Goal: Find specific page/section: Find specific page/section

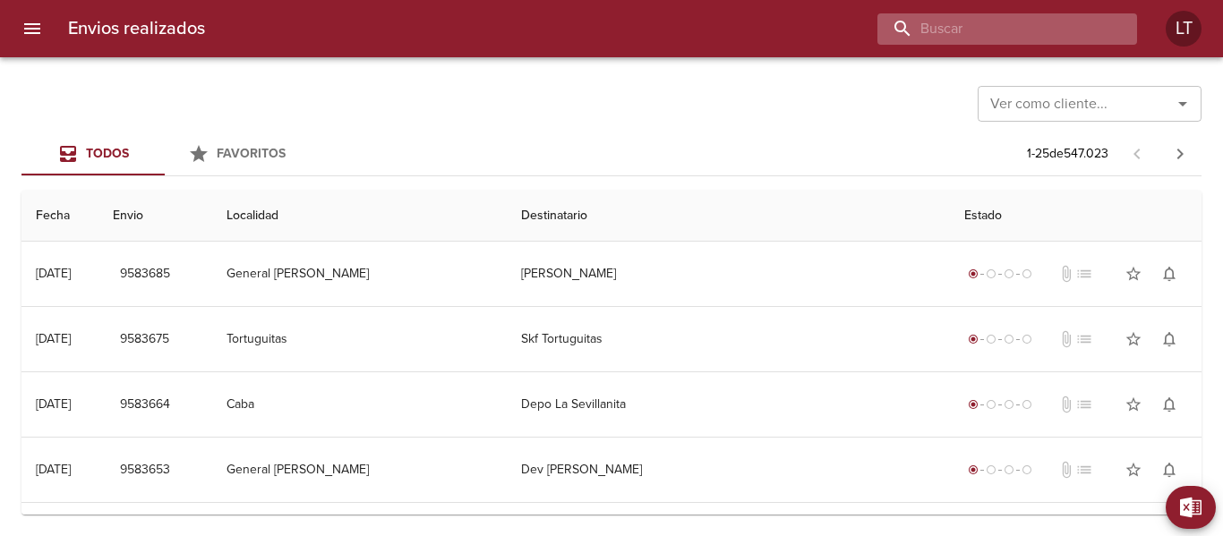
click at [964, 27] on input "buscar" at bounding box center [991, 28] width 229 height 31
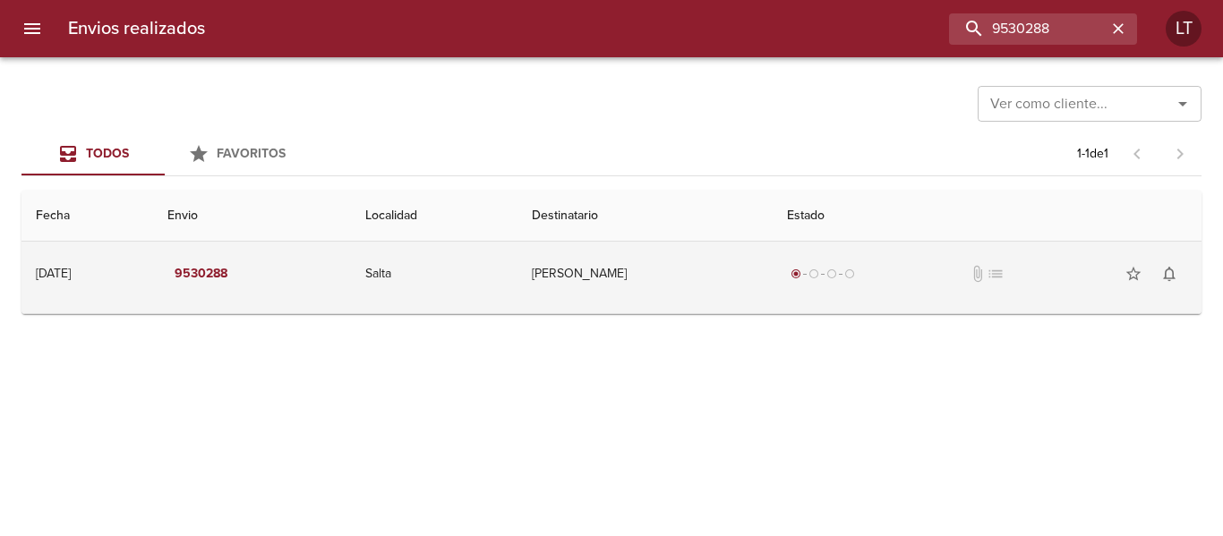
click at [517, 275] on td "Salta" at bounding box center [434, 274] width 167 height 64
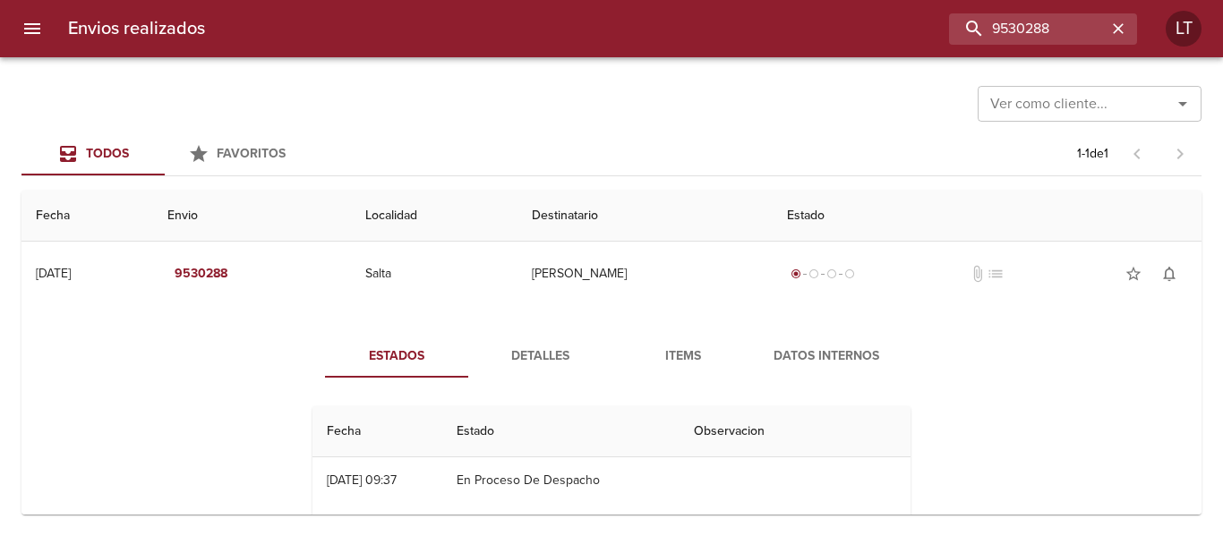
scroll to position [90, 0]
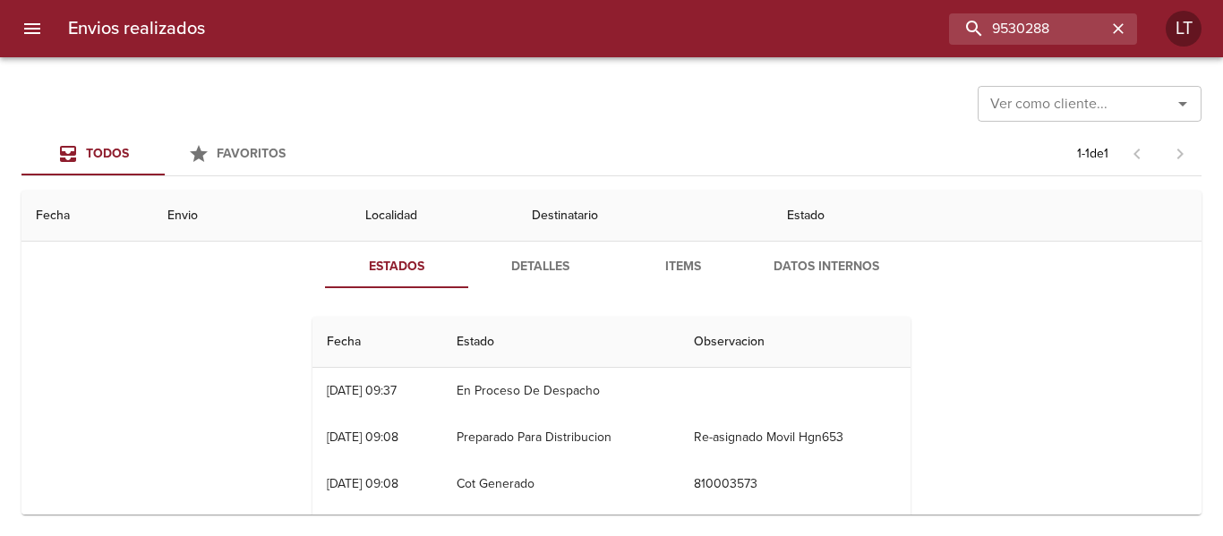
click at [563, 277] on button "Detalles" at bounding box center [539, 266] width 143 height 43
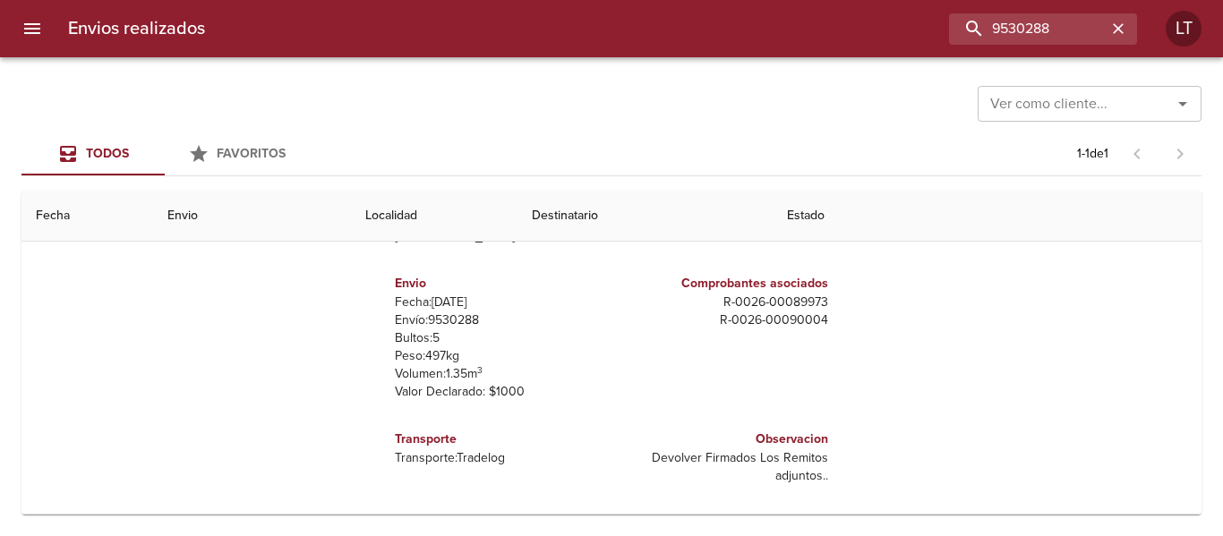
scroll to position [0, 0]
drag, startPoint x: 779, startPoint y: 306, endPoint x: 815, endPoint y: 303, distance: 36.0
click at [815, 303] on div "Comprobantes asociados R - 0026 - 00089973 R - 0026 - 00090004" at bounding box center [723, 339] width 224 height 156
copy p "89973"
click at [820, 526] on div "Ver como cliente... Ver como cliente... Todos Favoritos 1 - 1 de 1 Fecha Envio …" at bounding box center [611, 296] width 1223 height 479
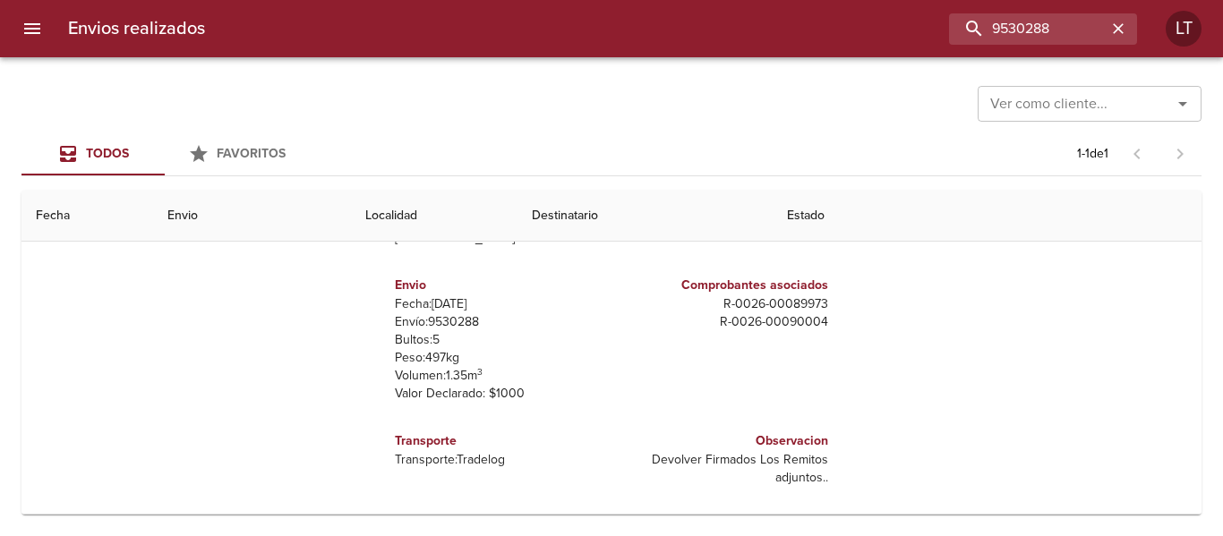
scroll to position [9, 0]
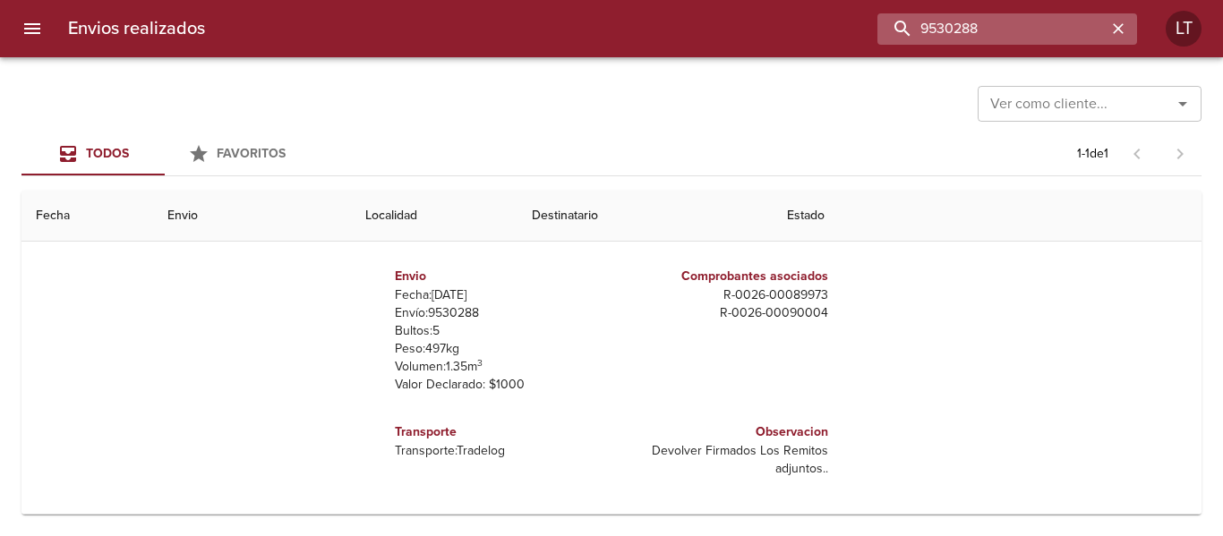
click at [997, 17] on input "9530288" at bounding box center [991, 28] width 229 height 31
click at [998, 16] on input "9530288" at bounding box center [991, 28] width 229 height 31
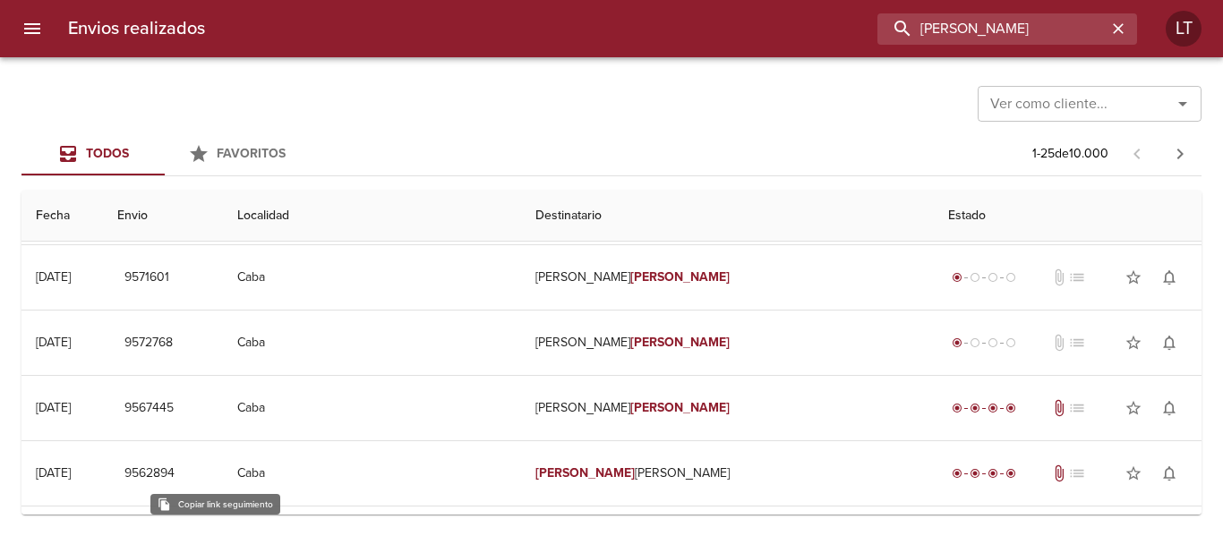
scroll to position [0, 0]
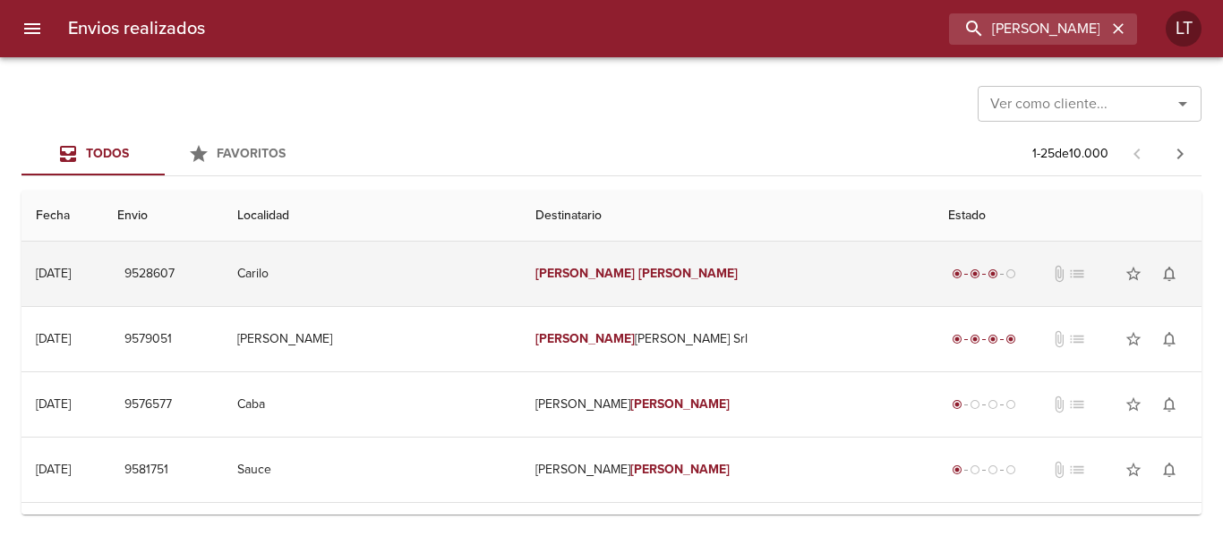
click at [470, 286] on td "Carilo" at bounding box center [372, 274] width 298 height 64
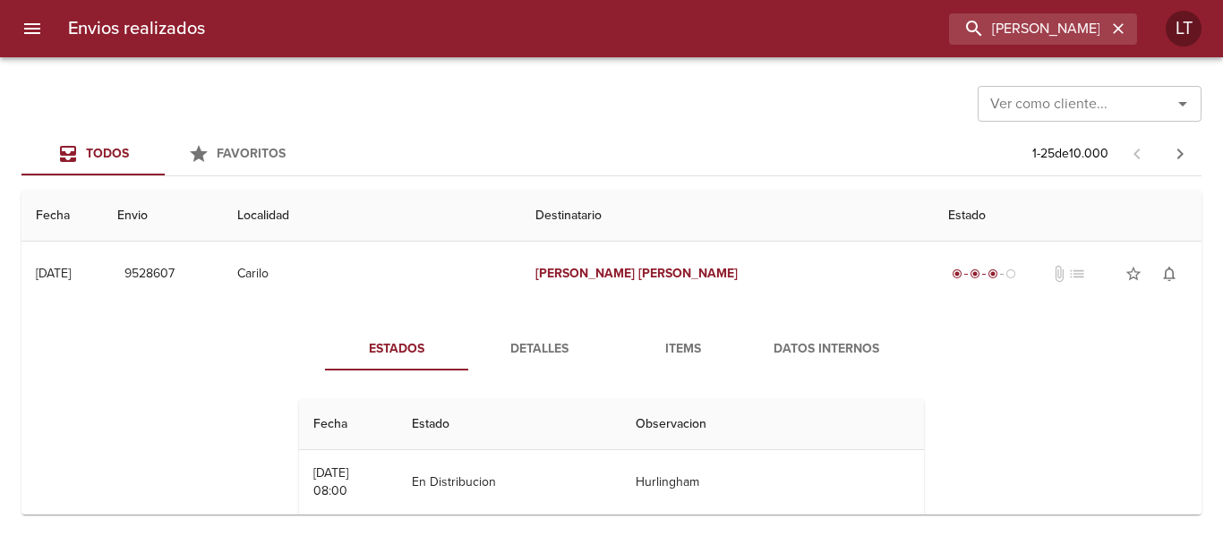
click at [512, 336] on button "Detalles" at bounding box center [539, 349] width 143 height 43
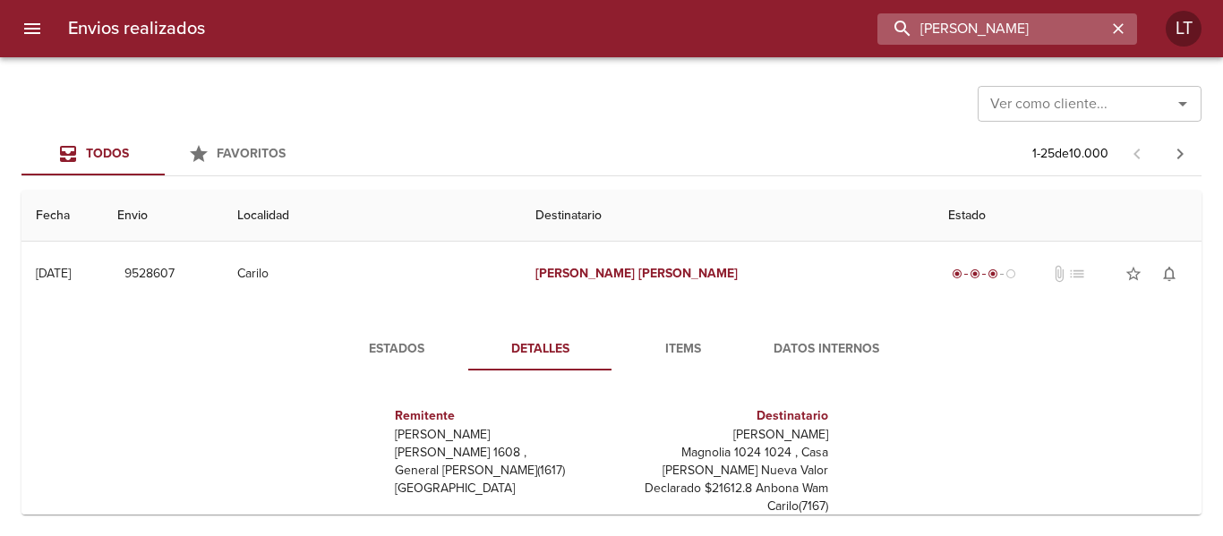
click at [1090, 36] on input "[PERSON_NAME]" at bounding box center [991, 28] width 229 height 31
click at [1090, 36] on input "9528607" at bounding box center [991, 28] width 229 height 31
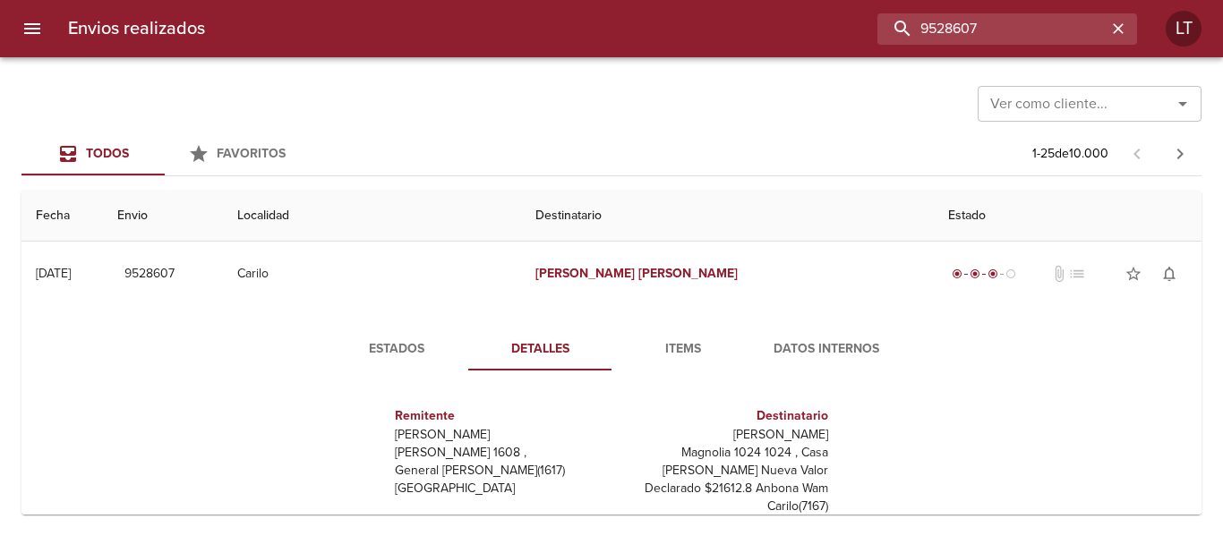
type input "9528607"
